Goal: Task Accomplishment & Management: Complete application form

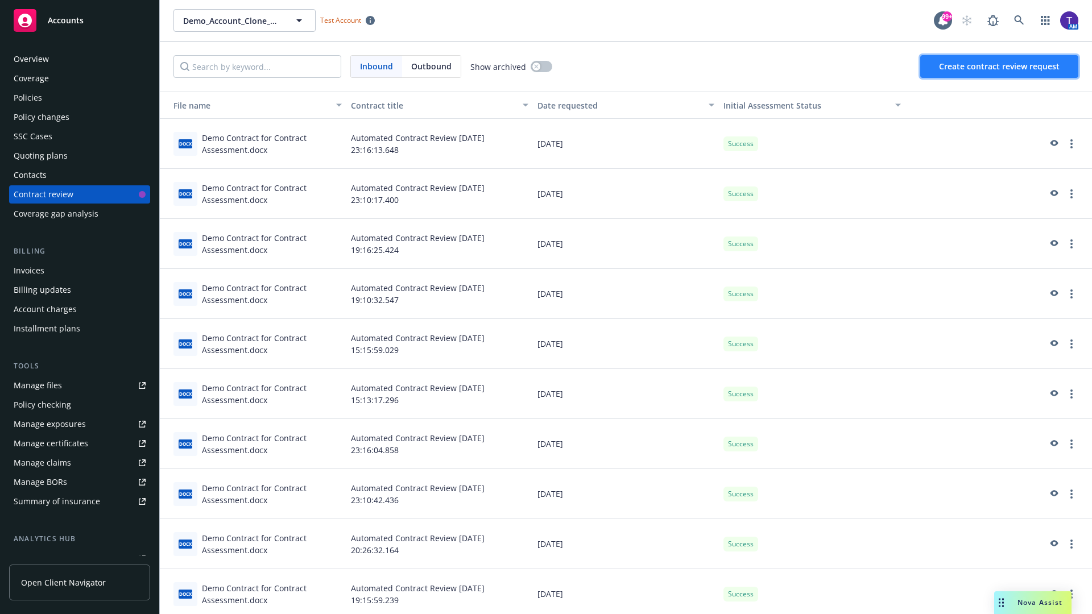
click at [1000, 67] on span "Create contract review request" at bounding box center [999, 66] width 121 height 11
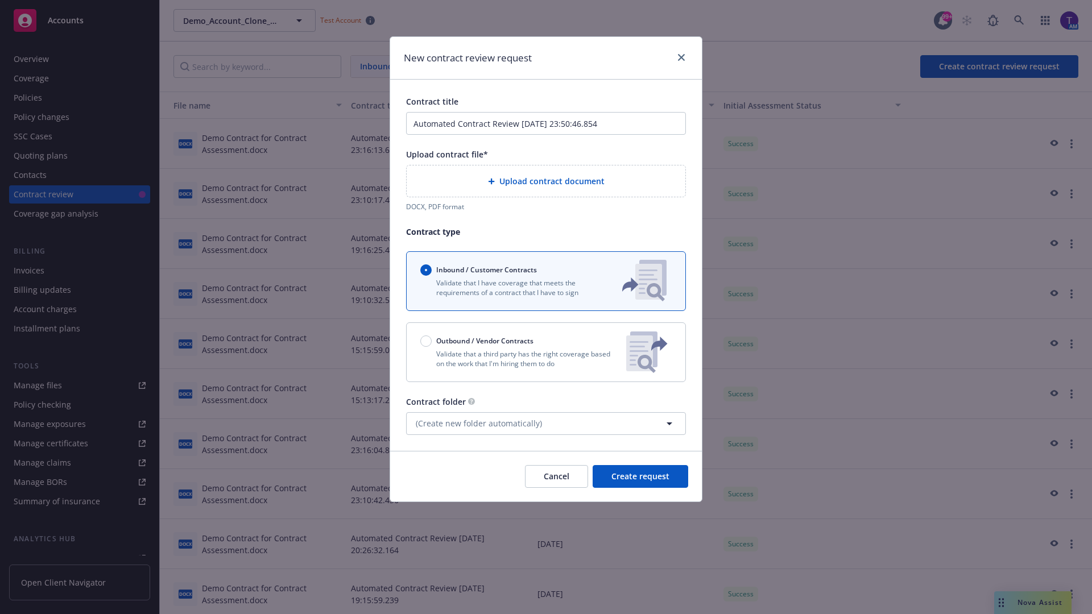
type input "Automated Contract Review [DATE] 23:50:46.854"
click at [546, 352] on p "Validate that a third party has the right coverage based on the work that I'm h…" at bounding box center [518, 358] width 197 height 19
radio input "false"
radio input "true"
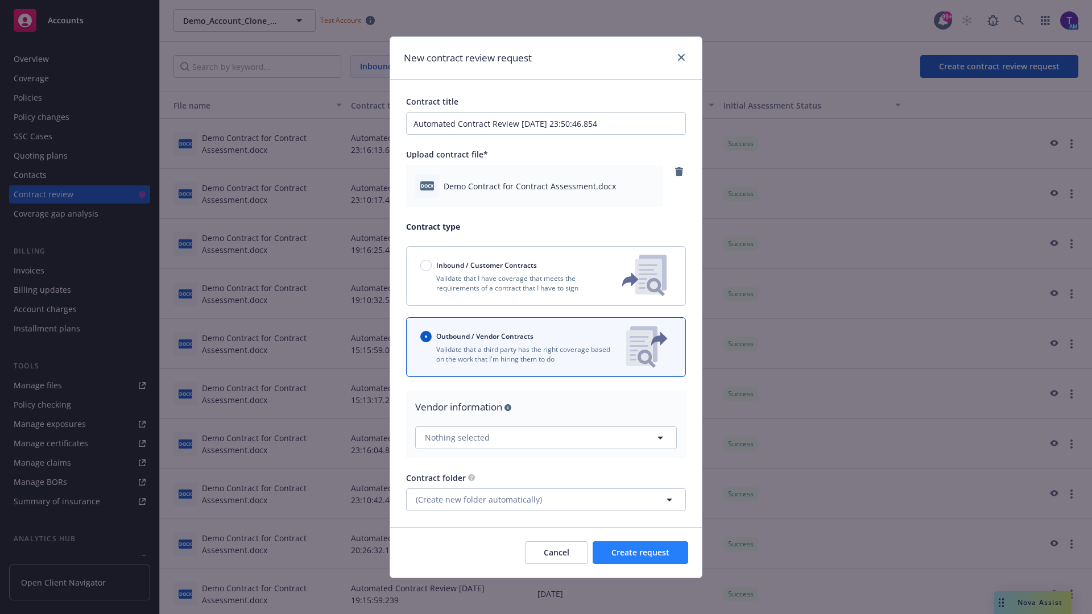
click at [640, 552] on span "Create request" at bounding box center [640, 552] width 58 height 11
